Goal: Contribute content

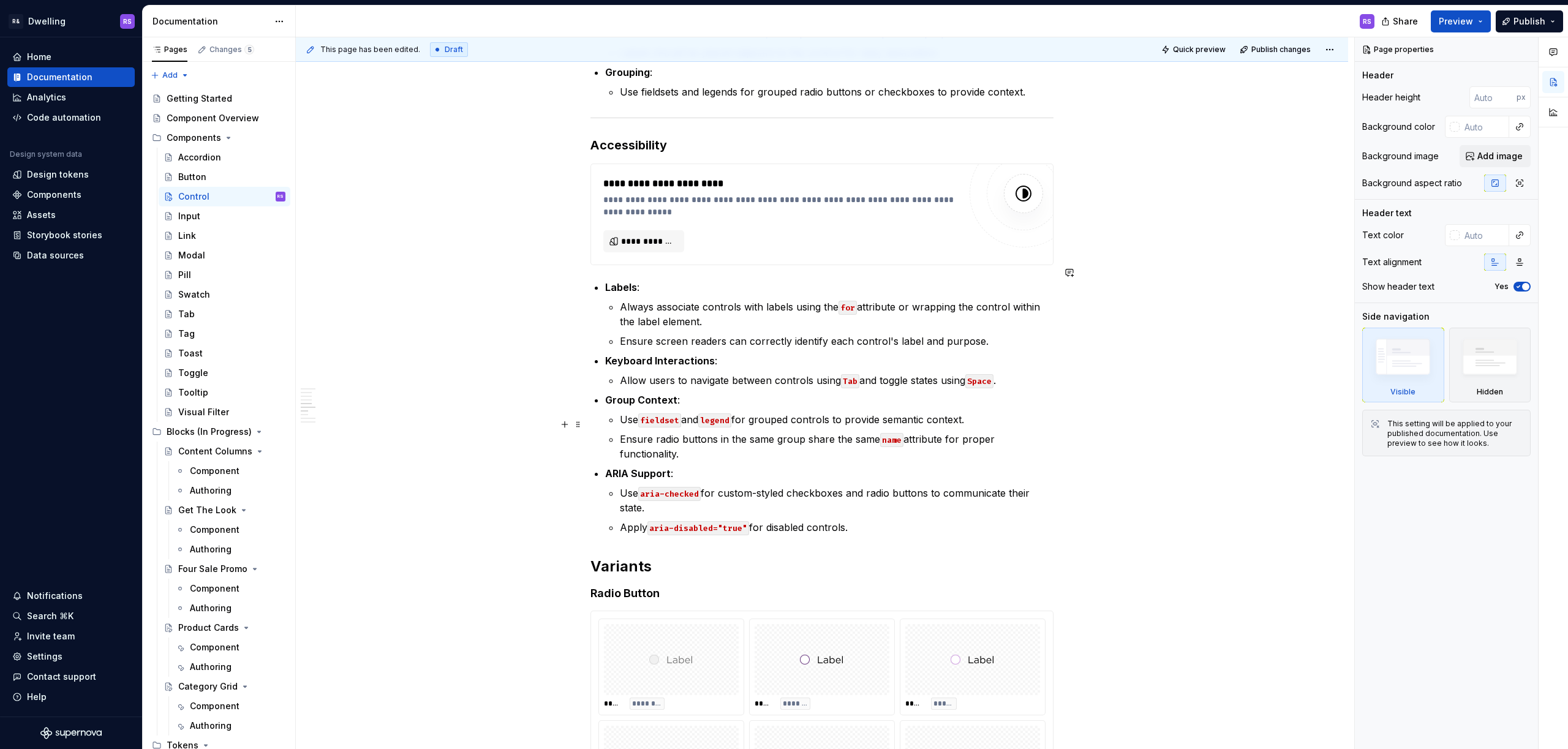
scroll to position [1071, 0]
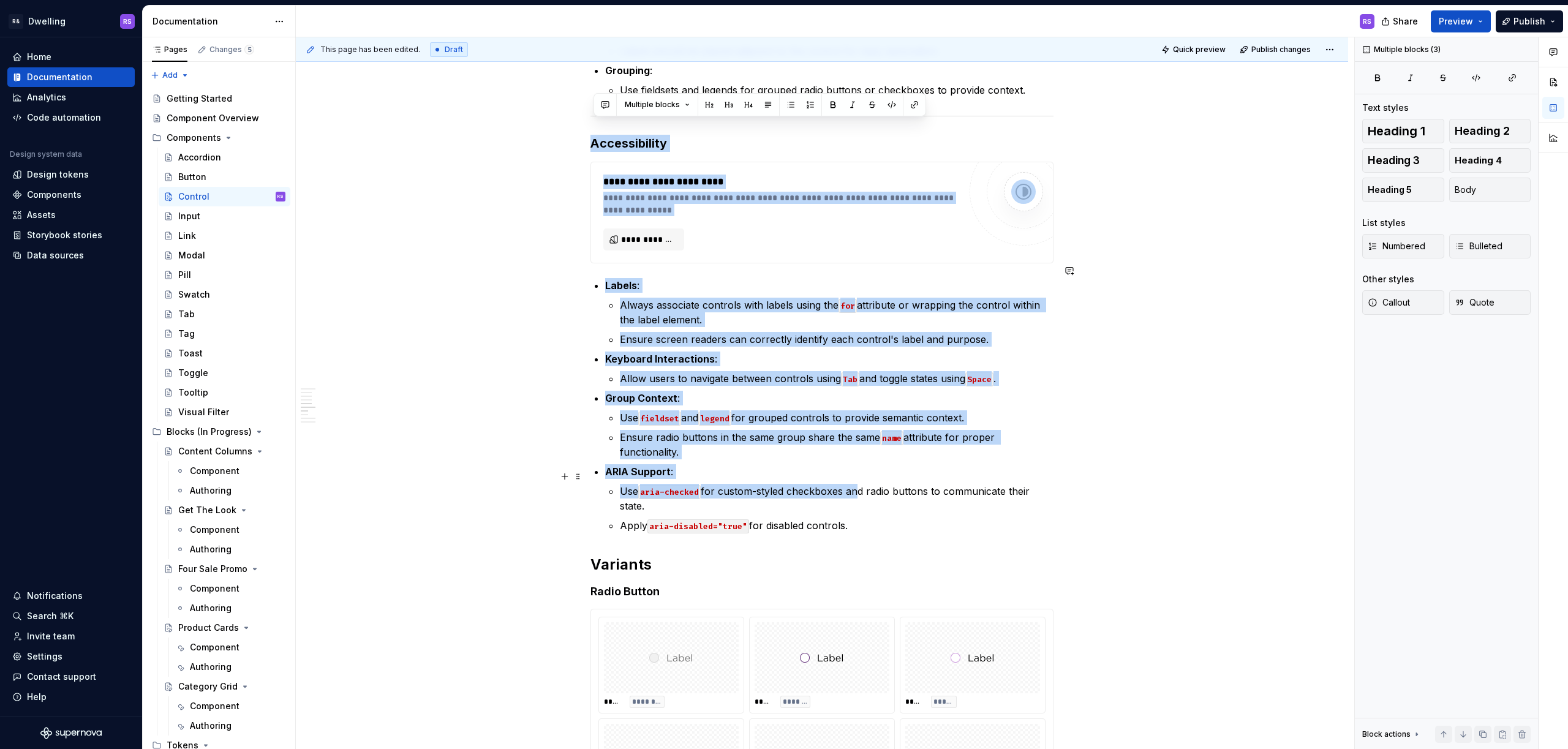
drag, startPoint x: 594, startPoint y: 125, endPoint x: 853, endPoint y: 467, distance: 429.0
click at [859, 518] on p "Apply aria-disabled="true" for disabled controls." at bounding box center [837, 525] width 433 height 15
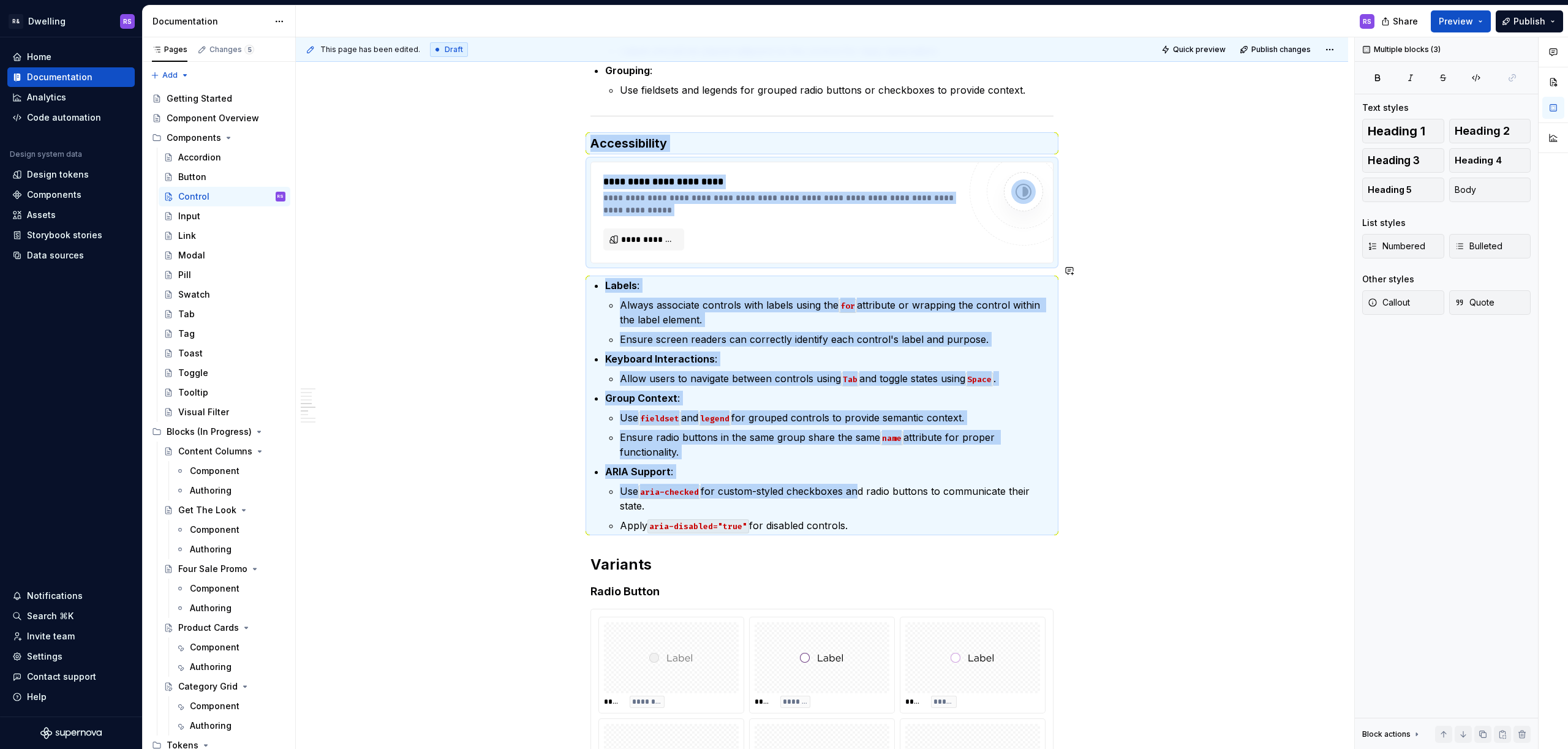
copy div "**********"
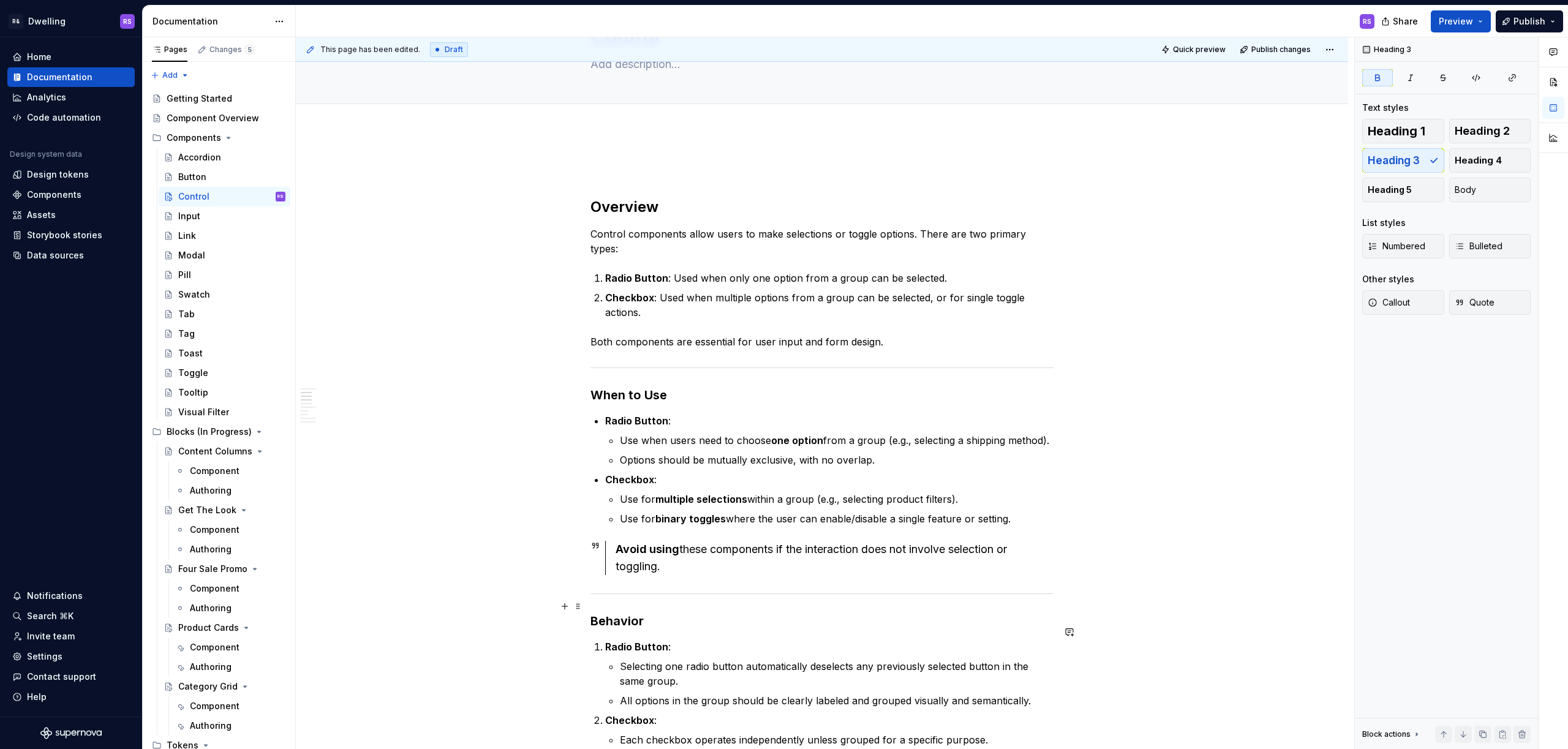
scroll to position [0, 0]
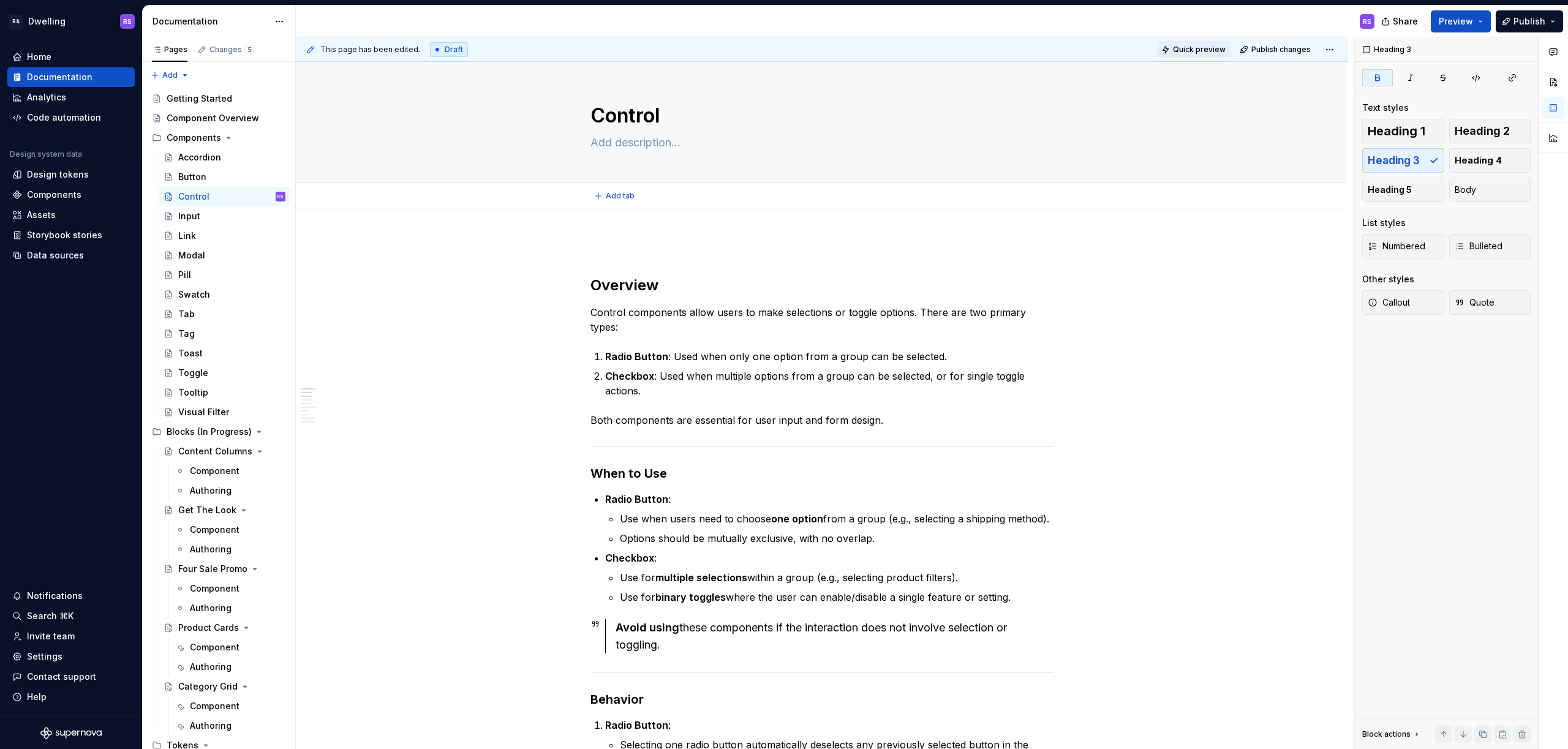
type textarea "*"
click at [1282, 52] on span "Publish changes" at bounding box center [1281, 49] width 60 height 10
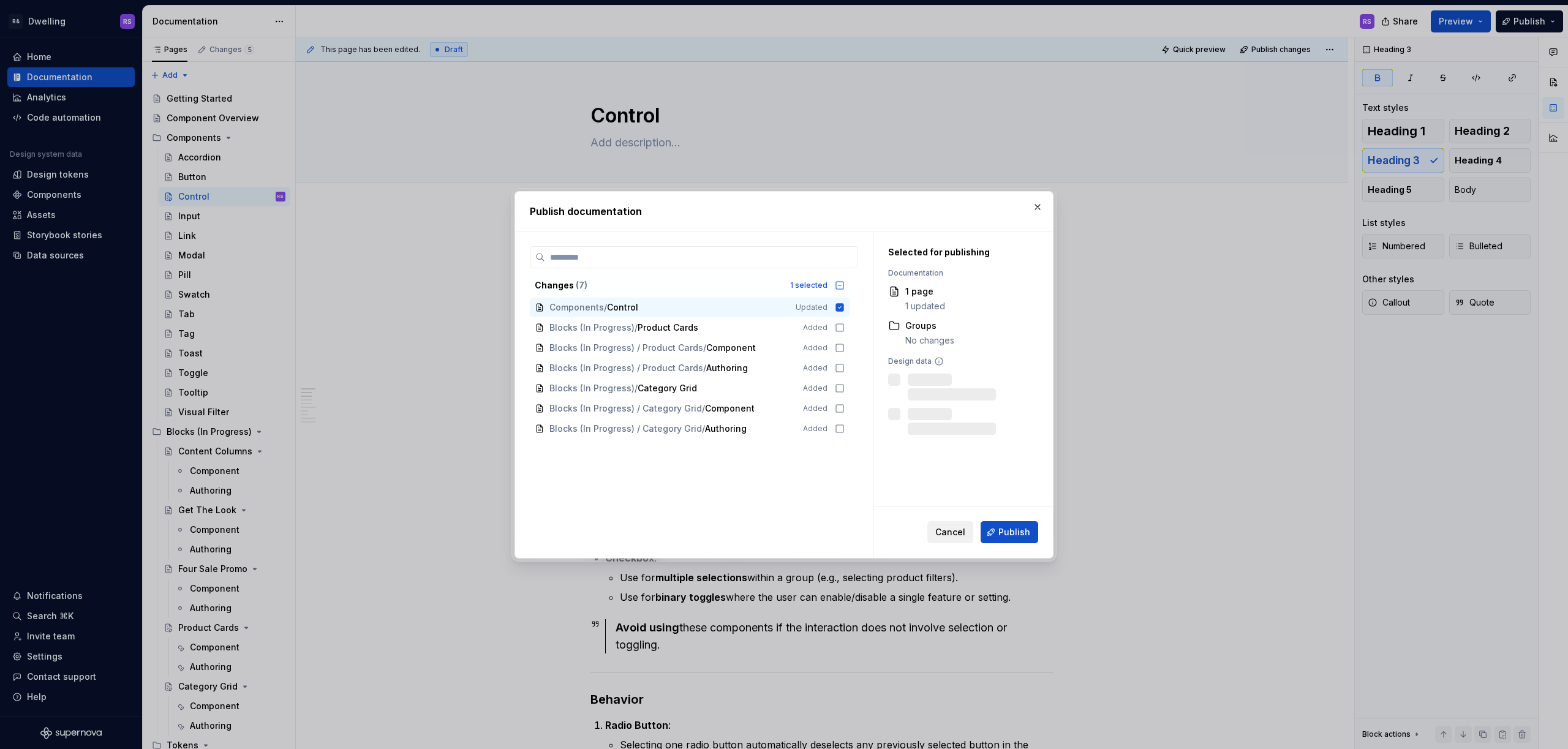
click at [940, 537] on button "Cancel" at bounding box center [950, 532] width 46 height 22
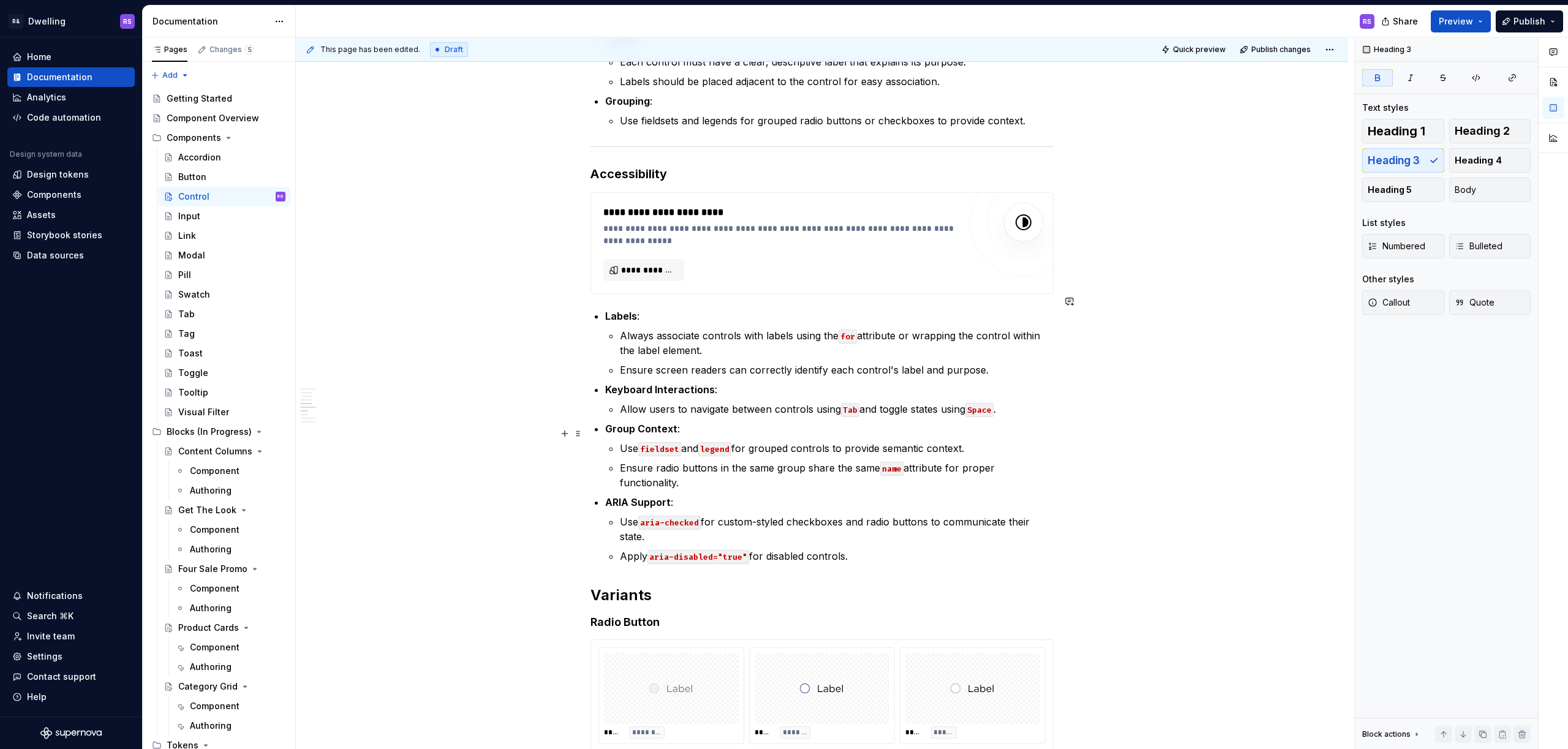
scroll to position [1043, 0]
click at [437, 53] on div "Draft" at bounding box center [449, 49] width 38 height 15
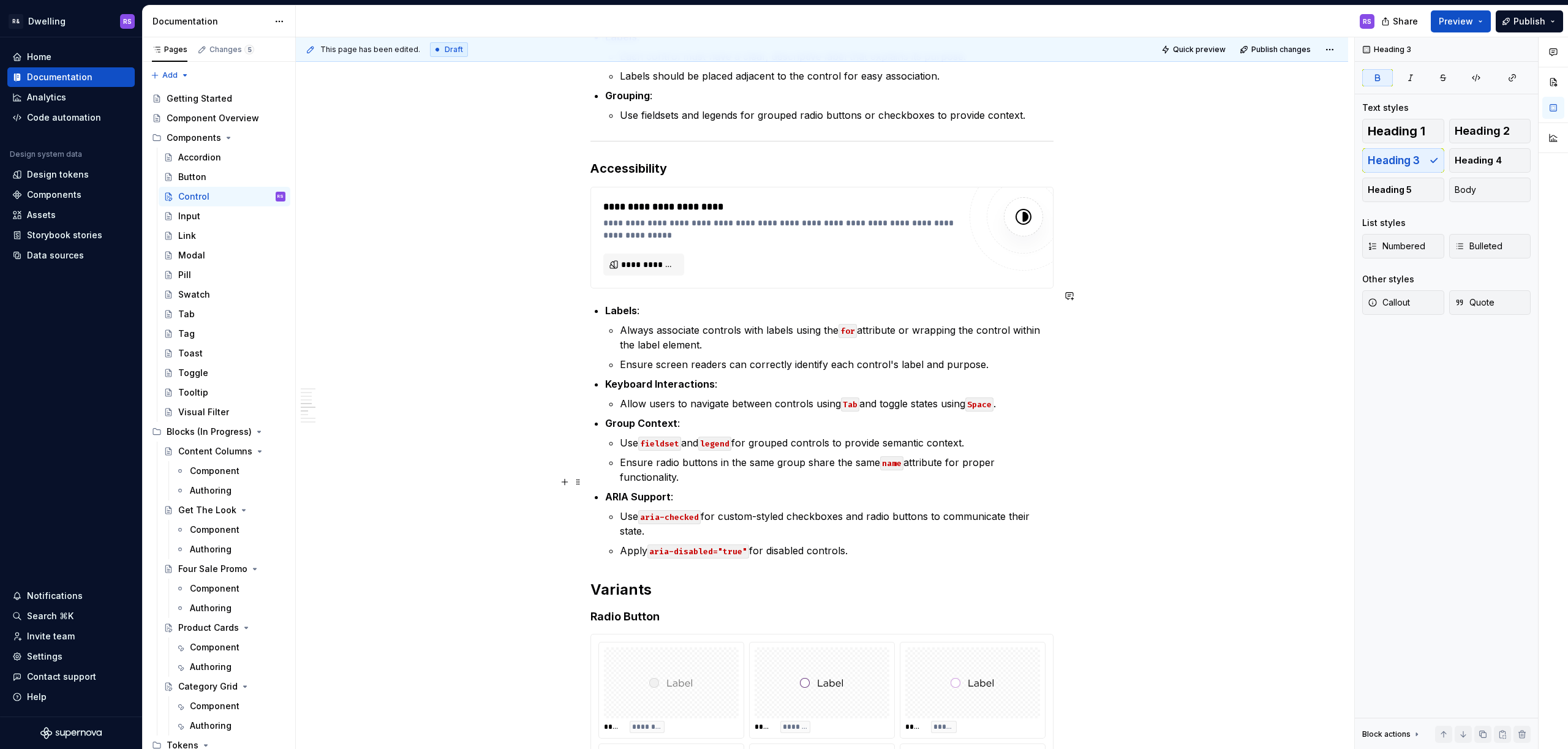
scroll to position [1048, 0]
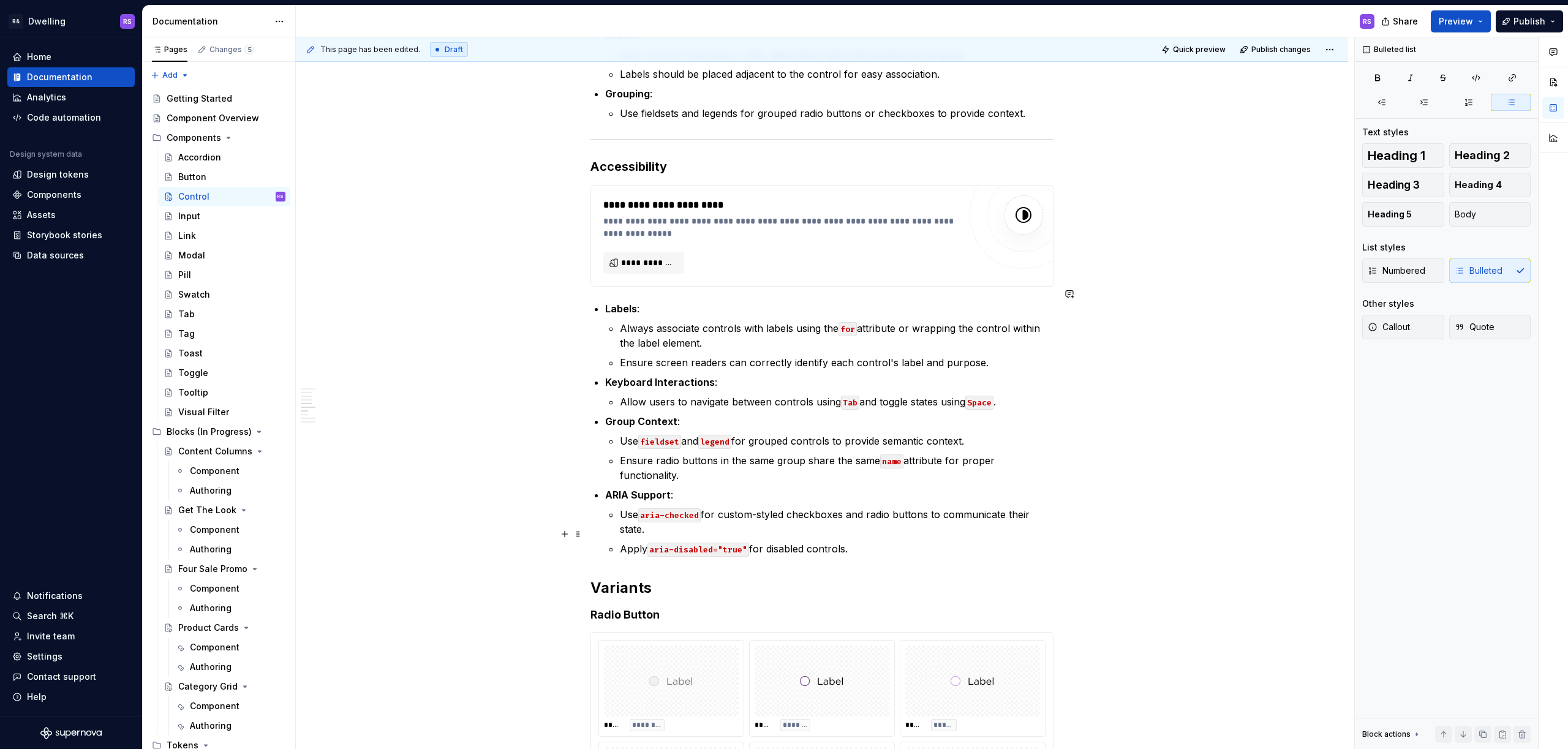
click at [869, 541] on p "Apply aria-disabled="true" for disabled controls." at bounding box center [837, 548] width 433 height 15
click at [1010, 355] on p "Ensure screen readers can correctly identify each control's label and purpose." at bounding box center [837, 362] width 433 height 15
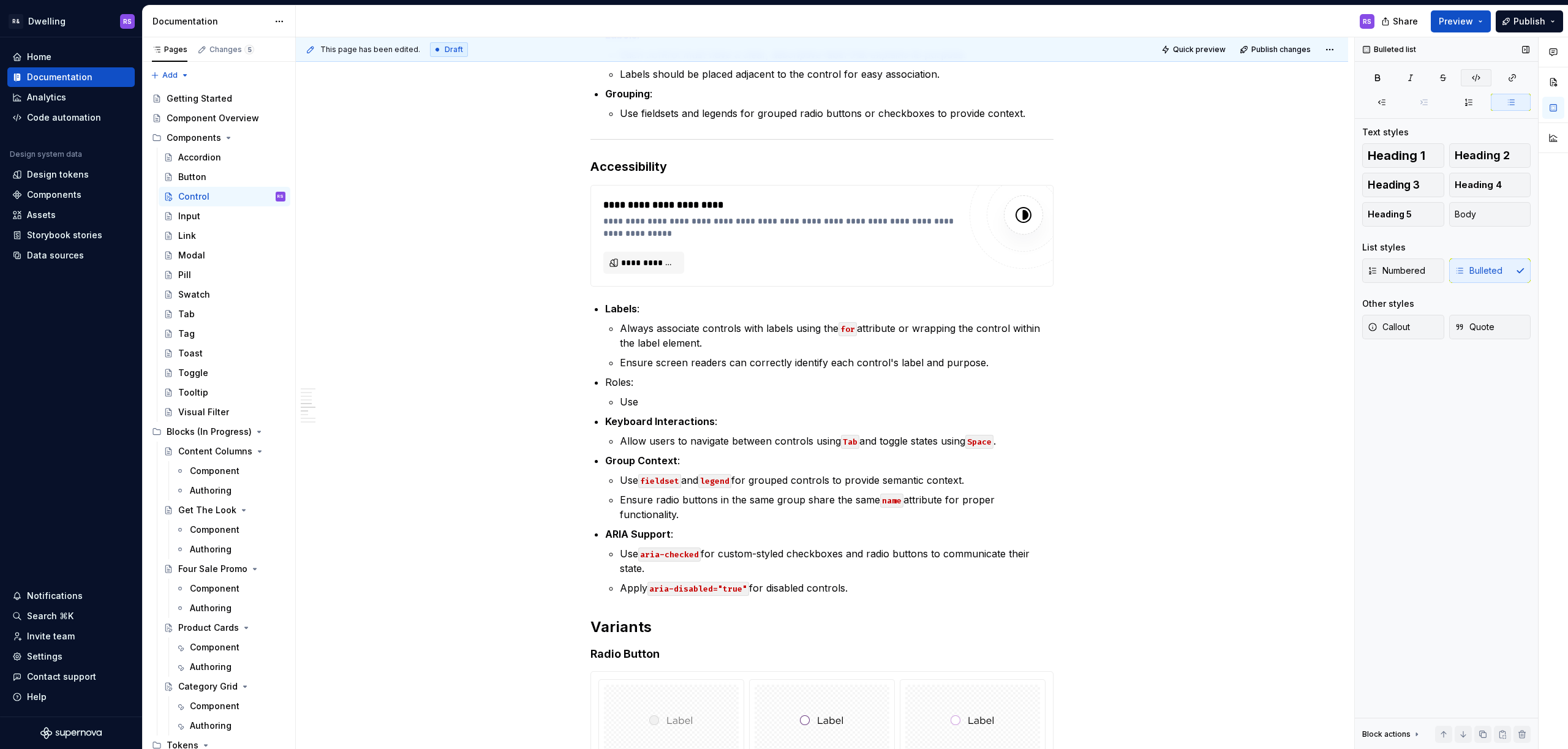
click at [1481, 77] on button "button" at bounding box center [1476, 77] width 30 height 17
click at [744, 394] on p "Use role" at bounding box center [837, 401] width 433 height 15
click at [819, 394] on p "Use type="checkbox"" at bounding box center [837, 401] width 433 height 15
click at [1480, 75] on icon "button" at bounding box center [1475, 77] width 10 height 10
drag, startPoint x: 634, startPoint y: 366, endPoint x: 598, endPoint y: 366, distance: 36.0
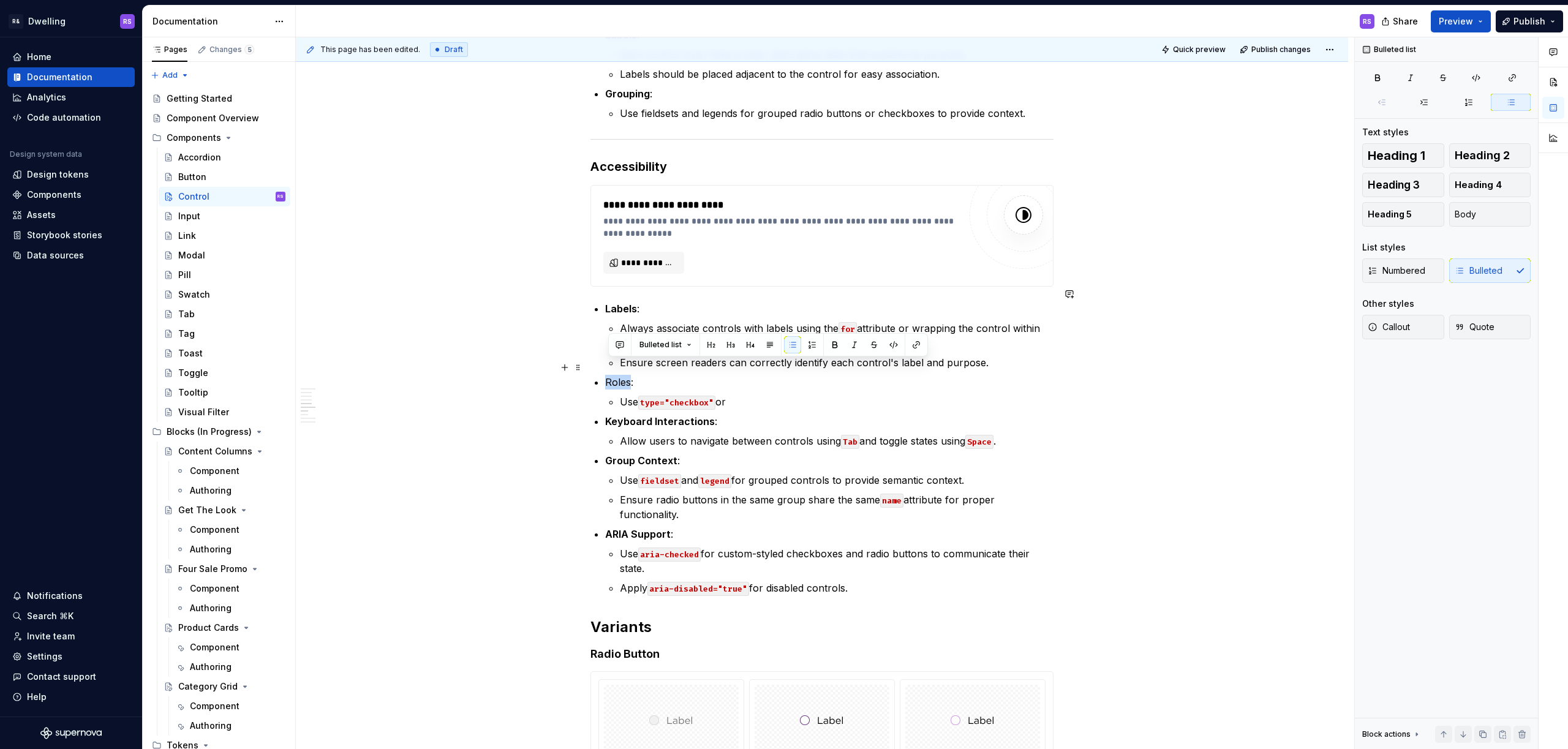
click at [605, 374] on li "Roles: Use type="checkbox" or" at bounding box center [829, 391] width 449 height 35
drag, startPoint x: 610, startPoint y: 366, endPoint x: 628, endPoint y: 366, distance: 18.0
click at [628, 374] on p "Type:" at bounding box center [829, 382] width 449 height 15
click at [665, 374] on p "Type:" at bounding box center [829, 382] width 449 height 15
click at [833, 346] on button "button" at bounding box center [834, 344] width 17 height 17
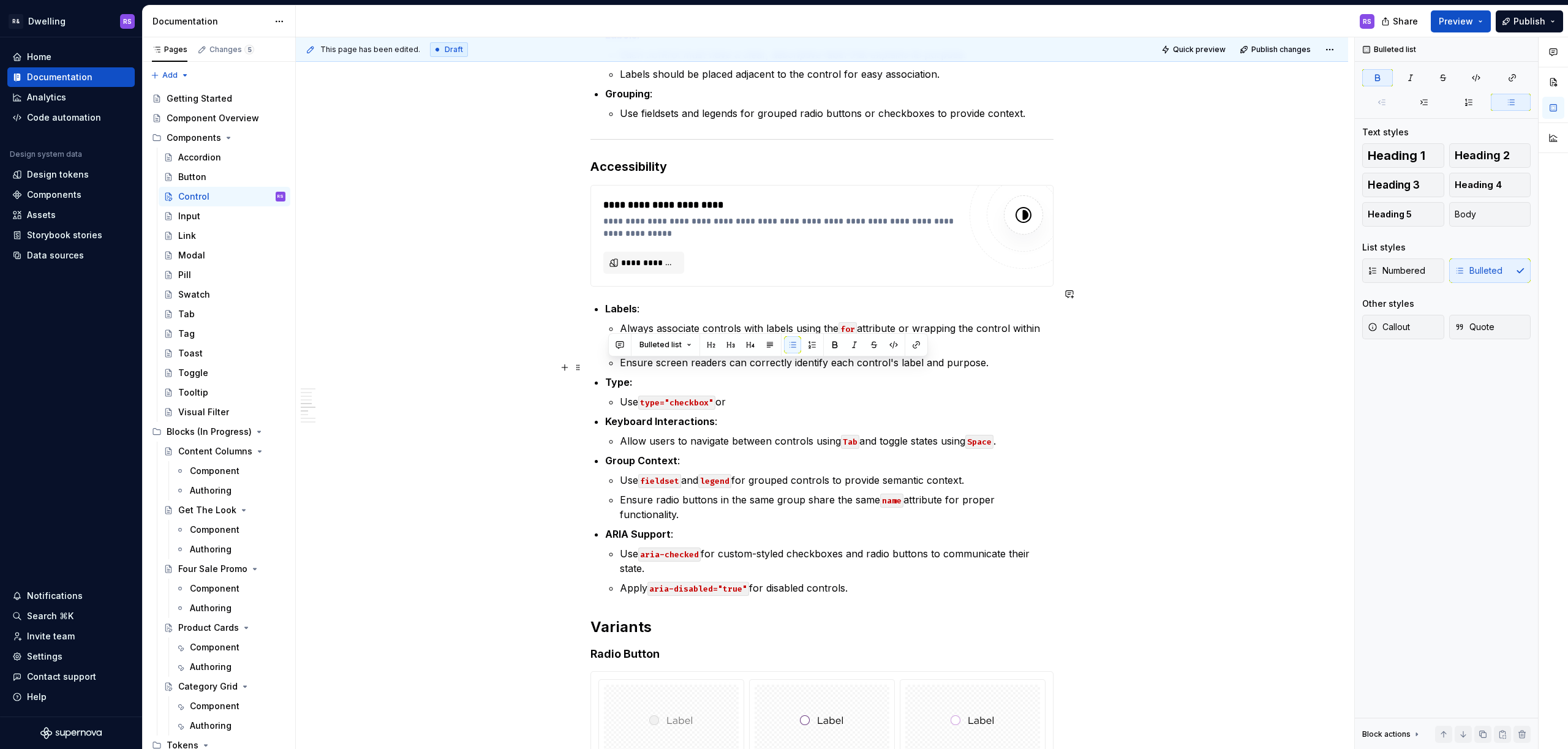
click at [798, 378] on li "Type: Use type="checkbox" or" at bounding box center [829, 391] width 449 height 35
click at [796, 394] on p "Use type="checkbox" or" at bounding box center [837, 401] width 433 height 15
click at [1468, 82] on button "button" at bounding box center [1476, 77] width 30 height 17
click at [1268, 41] on div "Quick preview Publish changes" at bounding box center [1248, 49] width 181 height 17
click at [1268, 50] on span "Publish changes" at bounding box center [1281, 49] width 60 height 10
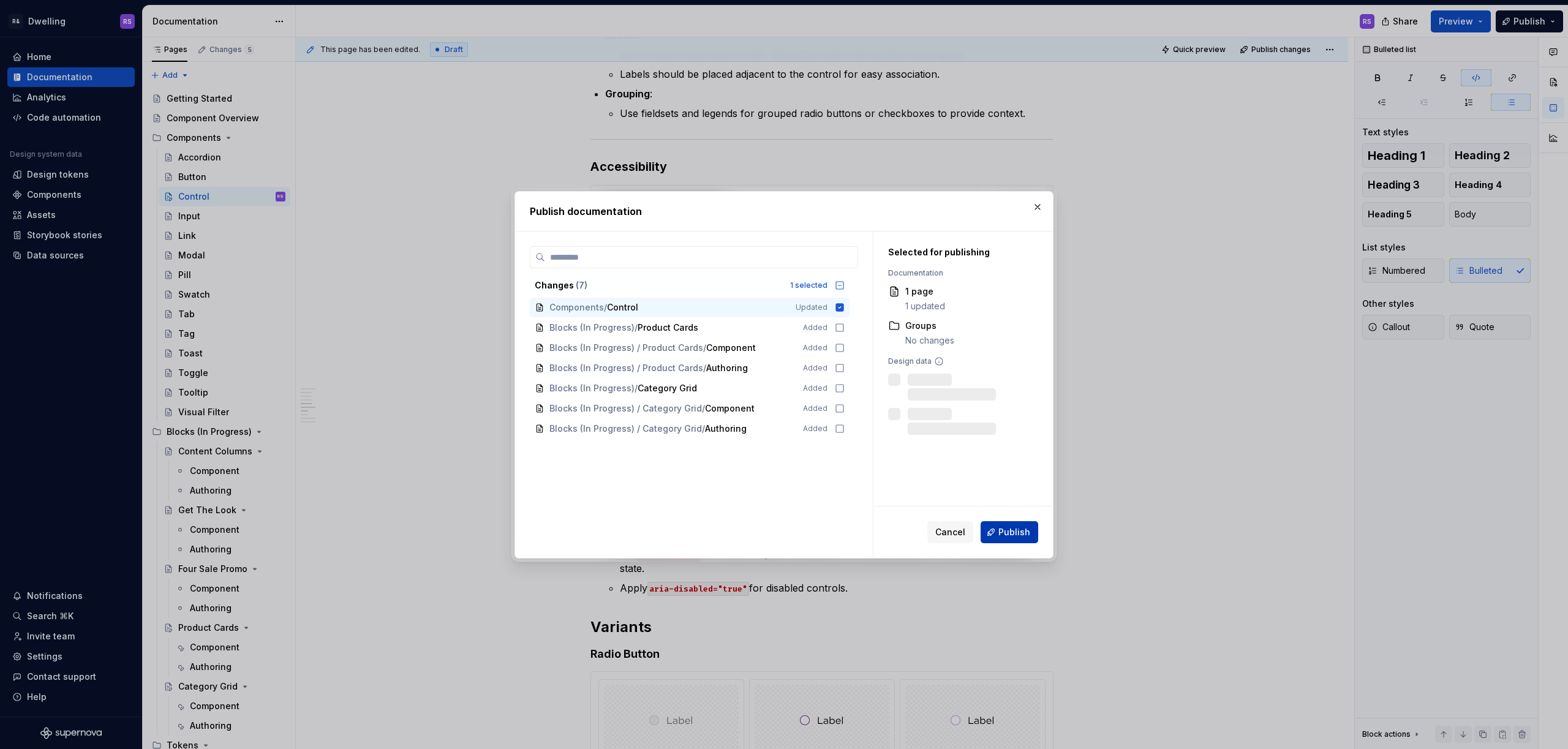
click at [1021, 529] on span "Publish" at bounding box center [1014, 532] width 32 height 12
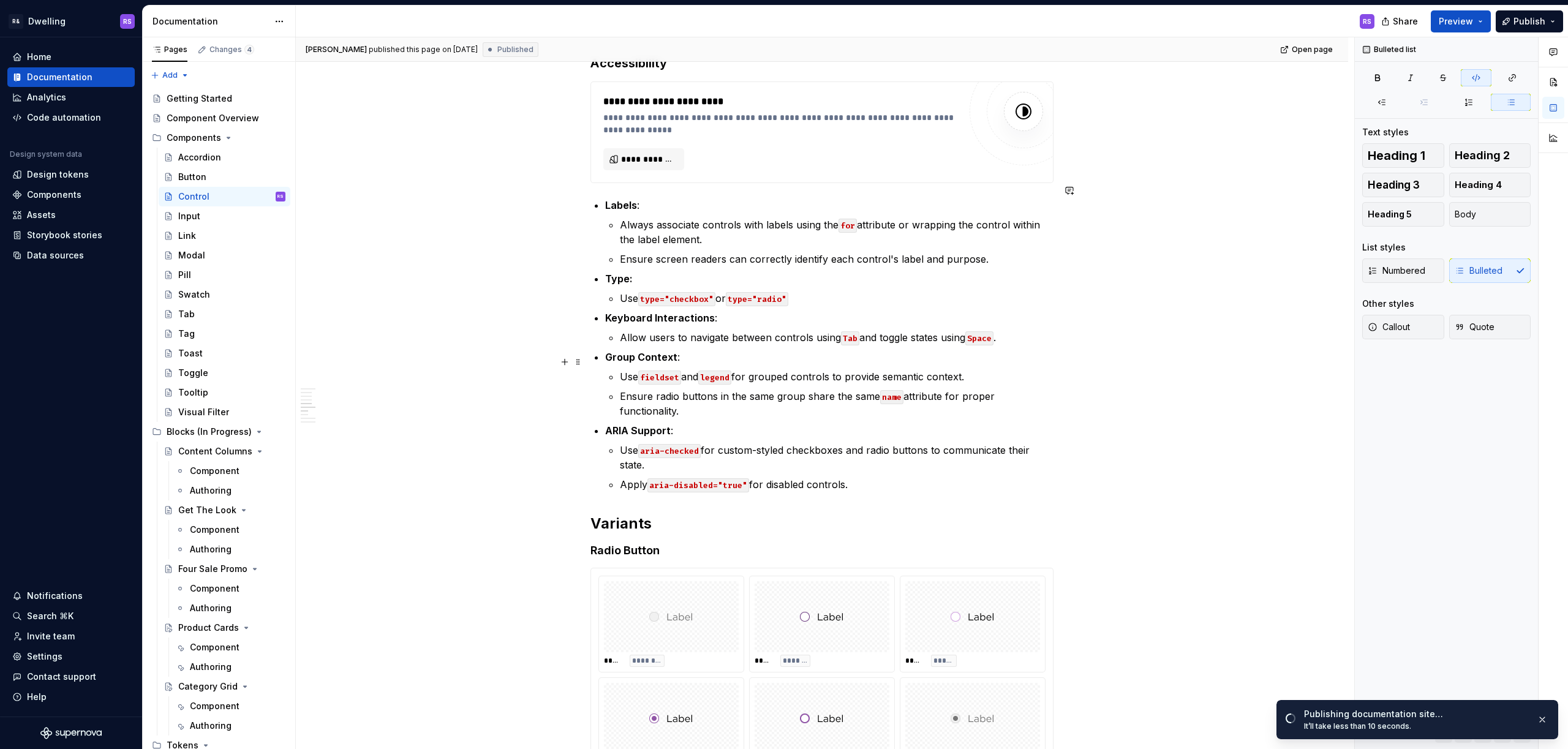
scroll to position [1164, 0]
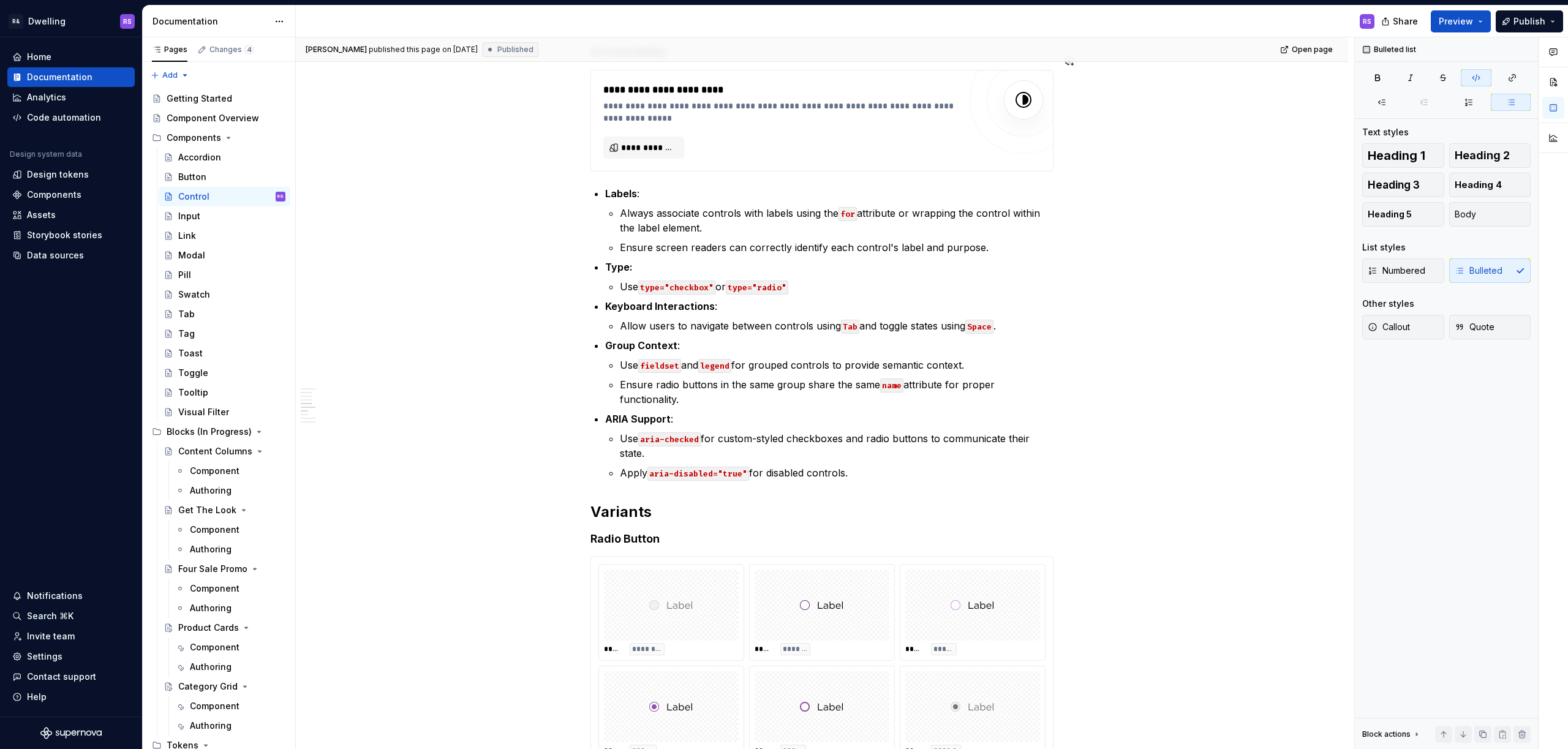
type textarea "*"
